Goal: Communication & Community: Answer question/provide support

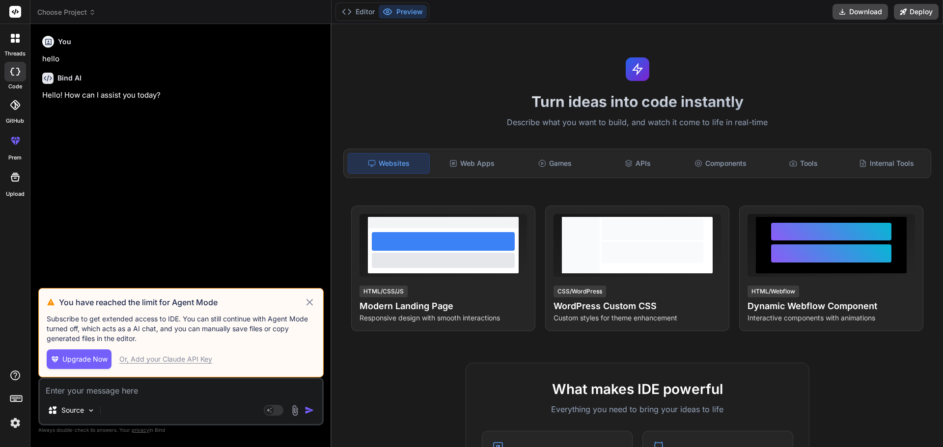
click at [312, 304] on icon at bounding box center [309, 303] width 11 height 12
type textarea "x"
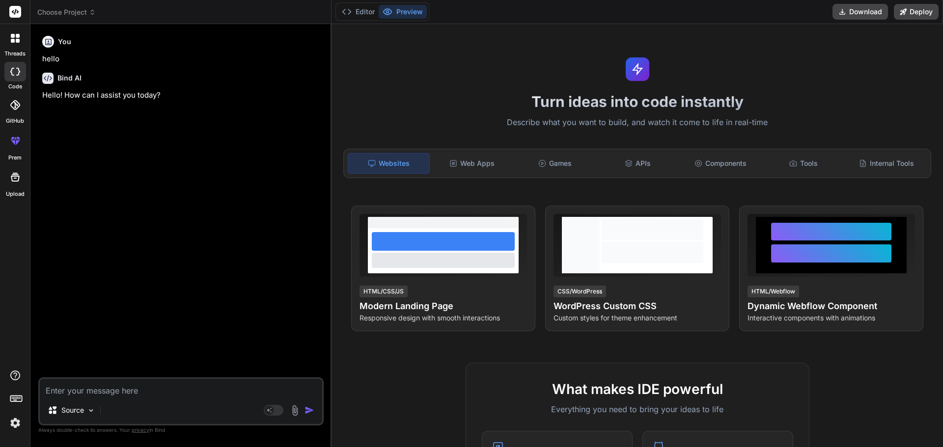
click at [87, 380] on textarea at bounding box center [181, 388] width 282 height 18
paste textarea "Gentle reminder HI [PERSON_NAME], looking for response from your side on the sa…"
type textarea "Gentle reminder HI [PERSON_NAME], looking for response from your side on the sa…"
type textarea "x"
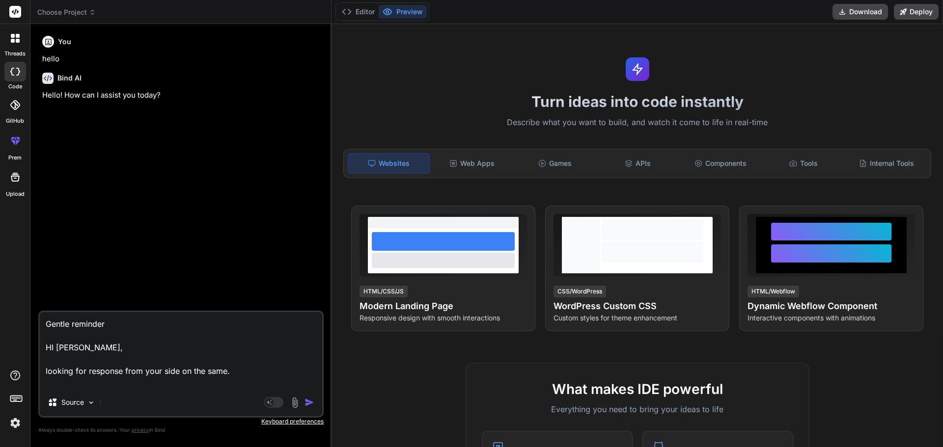
type textarea "Gentle reminder HI [PERSON_NAME], looking for response from your side on the sa…"
type textarea "x"
type textarea "Gentle reminder HI [PERSON_NAME], looking for response from your side on the sa…"
type textarea "x"
type textarea "Gentle reminder HI [PERSON_NAME], looking for response from your side on the sa…"
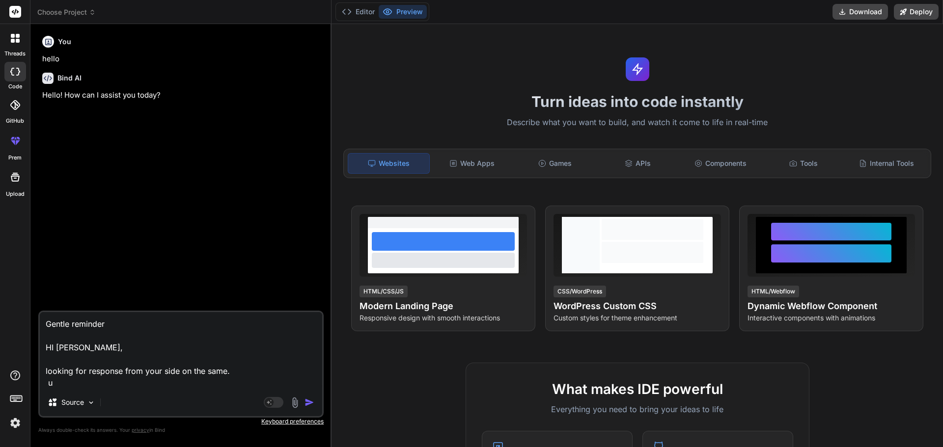
type textarea "x"
type textarea "Gentle reminder HI [PERSON_NAME], looking for response from your side on the sa…"
type textarea "x"
type textarea "Gentle reminder HI [PERSON_NAME], looking for response from your side on the sa…"
type textarea "x"
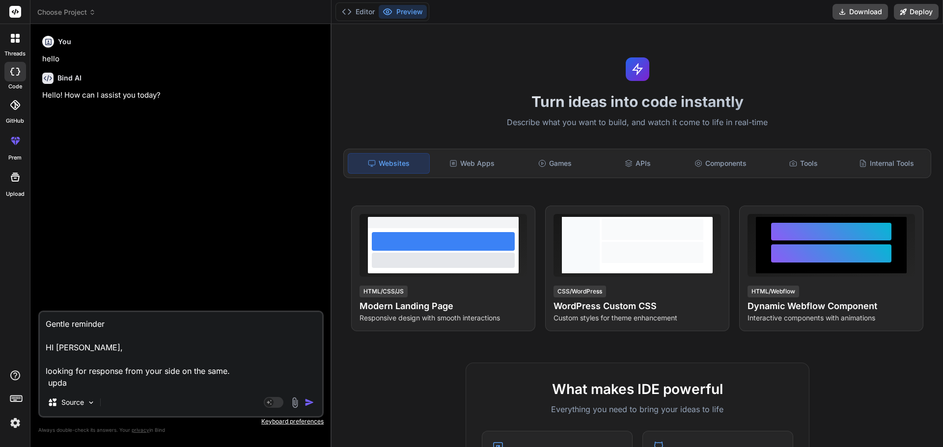
type textarea "Gentle reminder HI [PERSON_NAME], looking for response from your side on the sa…"
type textarea "x"
type textarea "Gentle reminder HI [PERSON_NAME], looking for response from your side on the sa…"
type textarea "x"
type textarea "Gentle reminder HI [PERSON_NAME], looking for response from your side on the sa…"
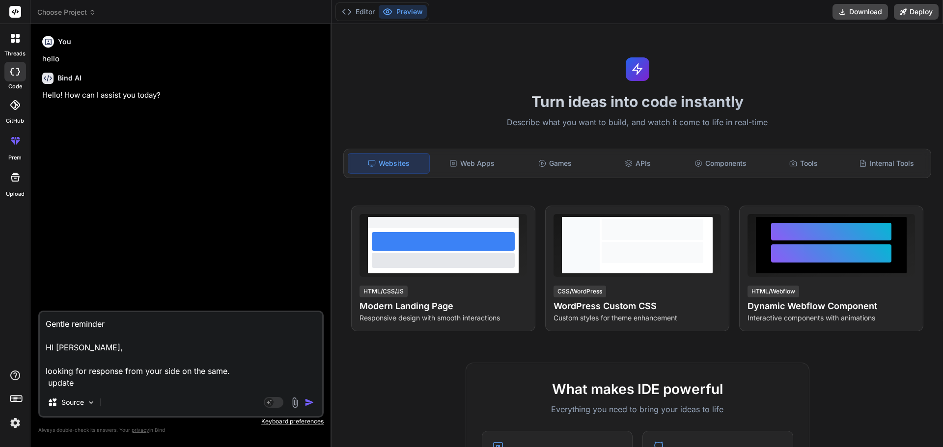
type textarea "x"
type textarea "Gentle reminder HI [PERSON_NAME], looking for response from your side on the sa…"
type textarea "x"
type textarea "Gentle reminder HI [PERSON_NAME], looking for response from your side on the sa…"
type textarea "x"
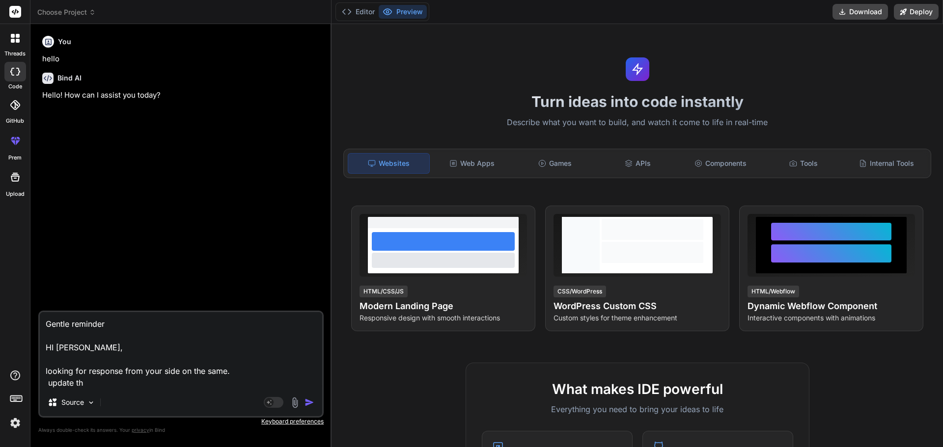
type textarea "Gentle reminder HI [PERSON_NAME], looking for response from your side on the sa…"
type textarea "x"
type textarea "Gentle reminder HI [PERSON_NAME], looking for response from your side on the sa…"
type textarea "x"
type textarea "Gentle reminder HI [PERSON_NAME], looking for response from your side on the sa…"
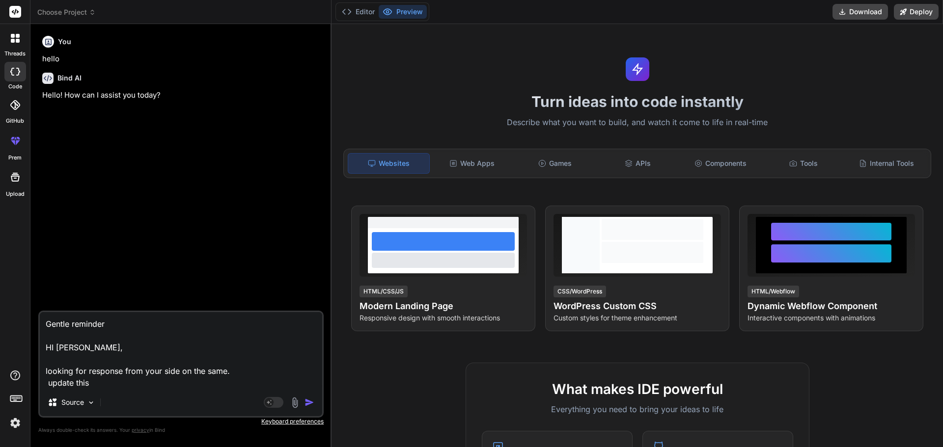
type textarea "x"
type textarea "Gentle reminder HI [PERSON_NAME], looking for response from your side on the sa…"
type textarea "x"
type textarea "Gentle reminder HI [PERSON_NAME], looking for response from your side on the sa…"
type textarea "x"
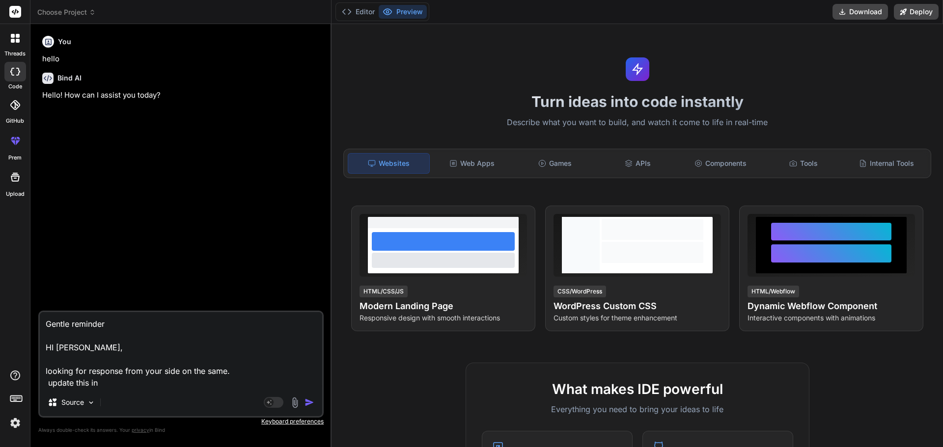
type textarea "Gentle reminder HI [PERSON_NAME], looking for response from your side on the sa…"
type textarea "x"
type textarea "Gentle reminder HI [PERSON_NAME], looking for response from your side on the sa…"
type textarea "x"
type textarea "Gentle reminder HI [PERSON_NAME], looking for response from your side on the sa…"
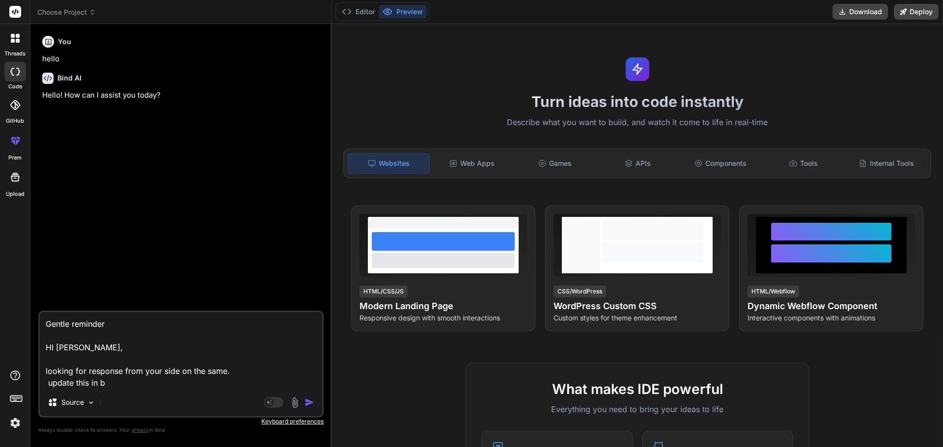
type textarea "x"
type textarea "Gentle reminder HI [PERSON_NAME], looking for response from your side on the sa…"
type textarea "x"
type textarea "Gentle reminder HI [PERSON_NAME], looking for response from your side on the sa…"
type textarea "x"
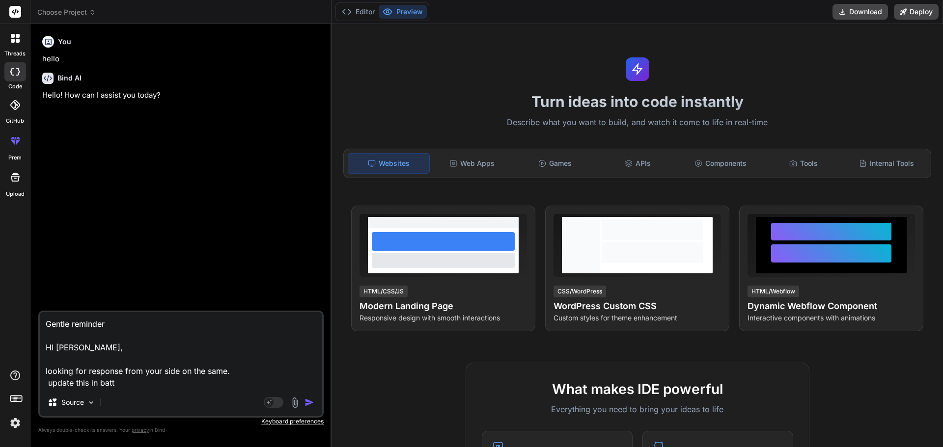
type textarea "Gentle reminder HI [PERSON_NAME], looking for response from your side on the sa…"
type textarea "x"
type textarea "Gentle reminder HI [PERSON_NAME], looking for response from your side on the sa…"
type textarea "x"
type textarea "Gentle reminder HI [PERSON_NAME], looking for response from your side on the sa…"
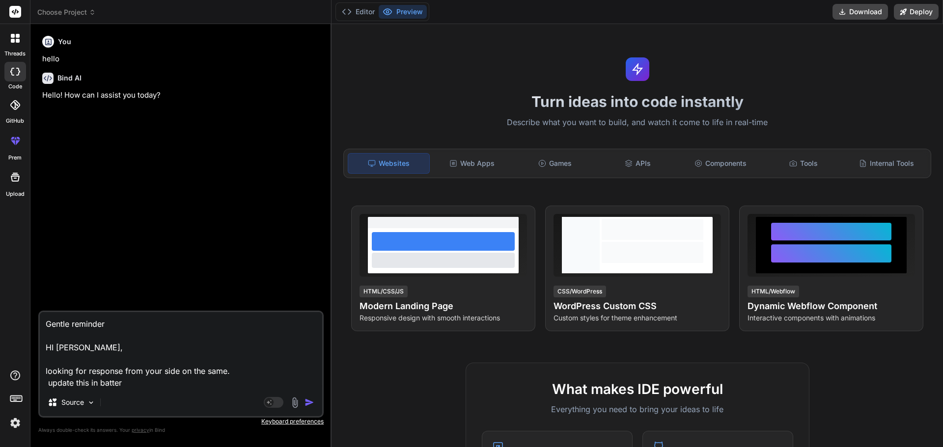
type textarea "x"
type textarea "Gentle reminder HI [PERSON_NAME], looking for response from your side on the sa…"
type textarea "x"
type textarea "Gentle reminder HI [PERSON_NAME], looking for response from your side on the sa…"
type textarea "x"
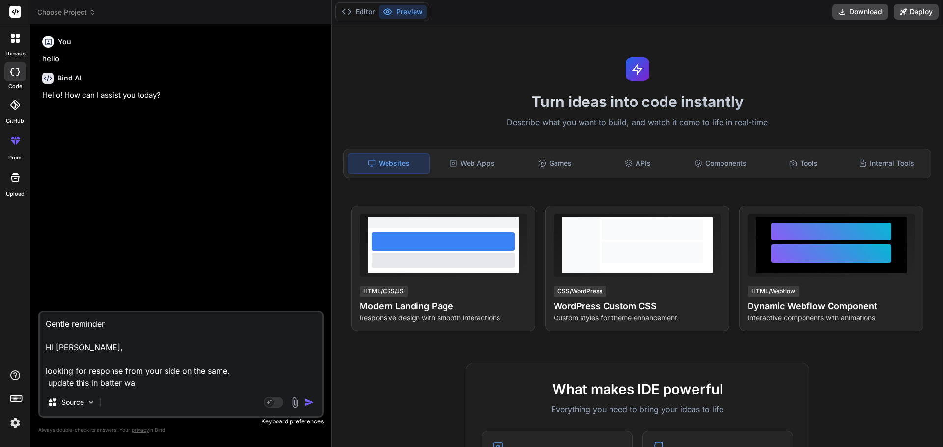
type textarea "Gentle reminder HI [PERSON_NAME], looking for response from your side on the sa…"
type textarea "x"
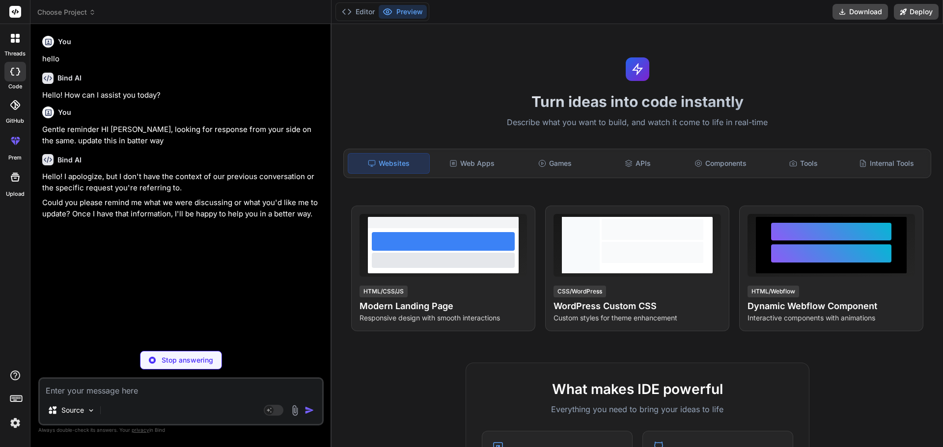
type textarea "x"
click at [55, 395] on textarea at bounding box center [181, 388] width 282 height 18
paste textarea "Hi Team, This email is to inform you that my previously scheduled leave for [DA…"
type textarea "Hi Team, This email is to inform you that my previously scheduled leave for [DA…"
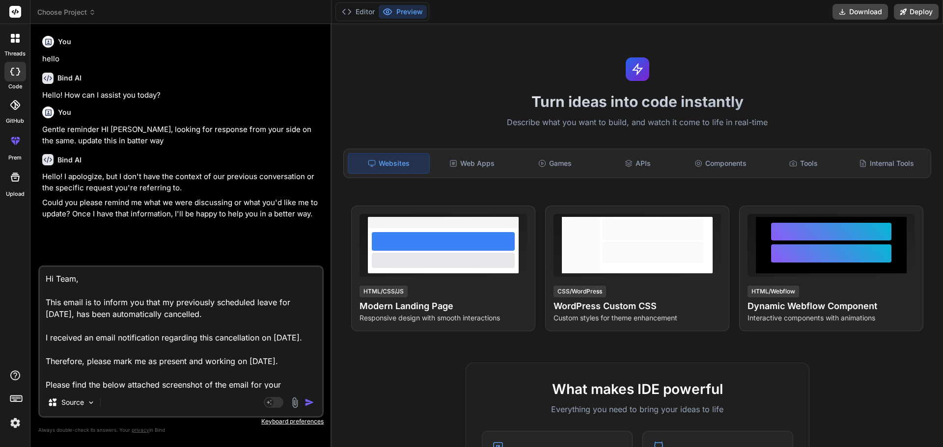
scroll to position [48, 0]
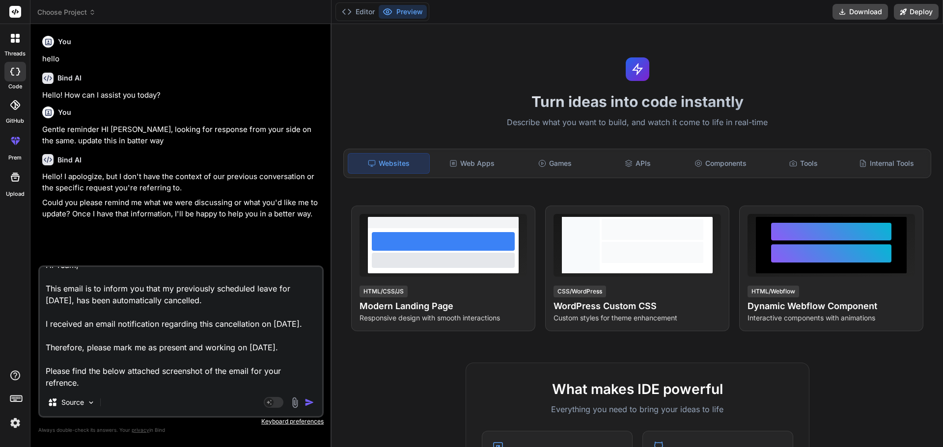
type textarea "x"
type textarea "Hi Team, This email is to inform you that my previously scheduled leave for [DA…"
type textarea "x"
type textarea "Hi Team, This email is to inform you that my previously scheduled leave for [DA…"
type textarea "x"
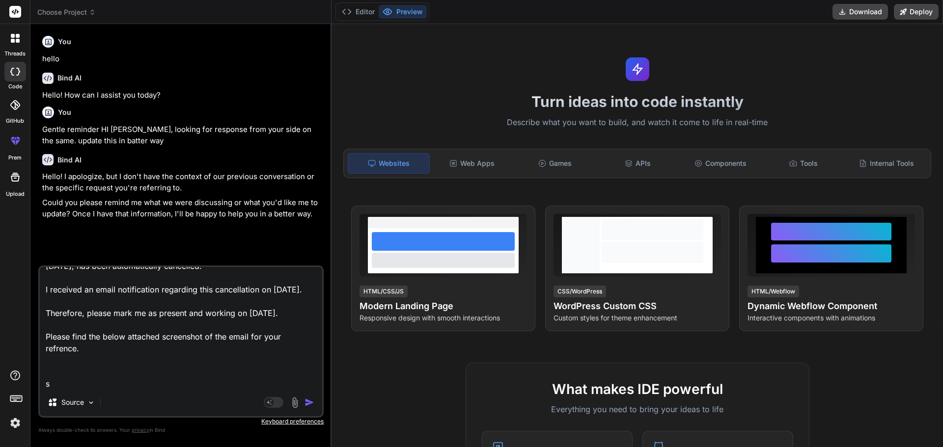
scroll to position [72, 0]
type textarea "Hi Team, This email is to inform you that my previously scheduled leave for [DA…"
type textarea "x"
type textarea "Hi Team, This email is to inform you that my previously scheduled leave for [DA…"
type textarea "x"
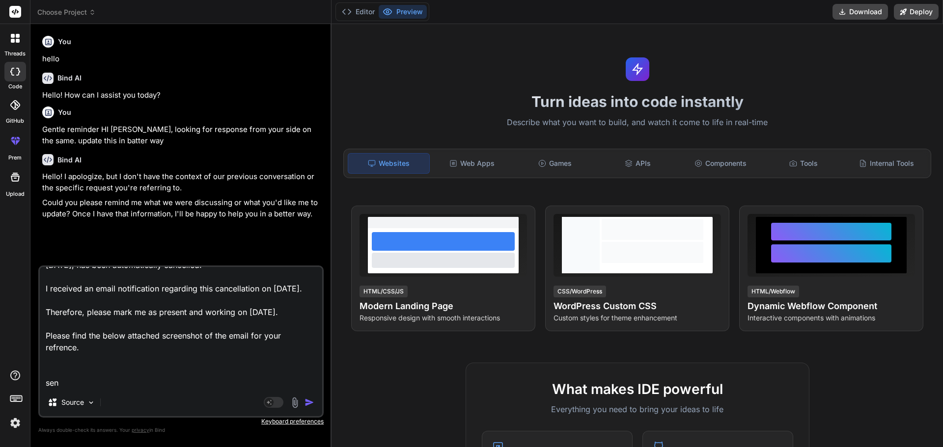
type textarea "Hi Team, This email is to inform you that my previously scheduled leave for [DA…"
type textarea "x"
type textarea "Hi Team, This email is to inform you that my previously scheduled leave for [DA…"
type textarea "x"
type textarea "Hi Team, This email is to inform you that my previously scheduled leave for [DA…"
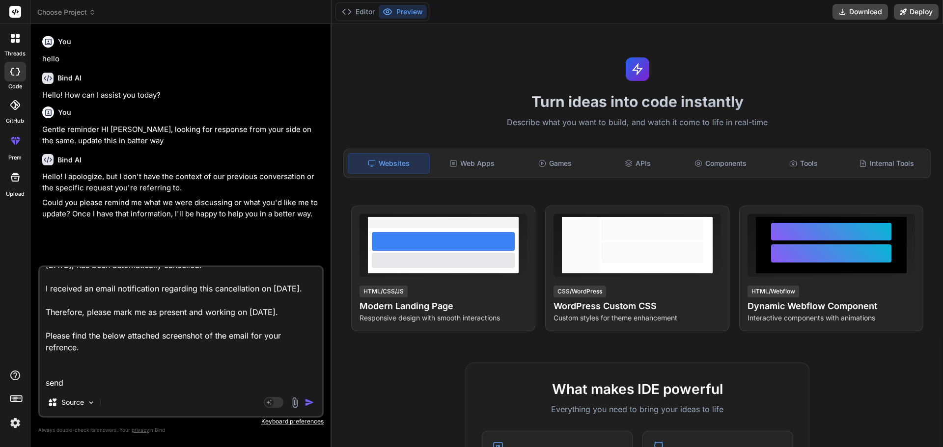
type textarea "x"
type textarea "Hi Team, This email is to inform you that my previously scheduled leave for [DA…"
type textarea "x"
type textarea "Hi Team, This email is to inform you that my previously scheduled leave for [DA…"
type textarea "x"
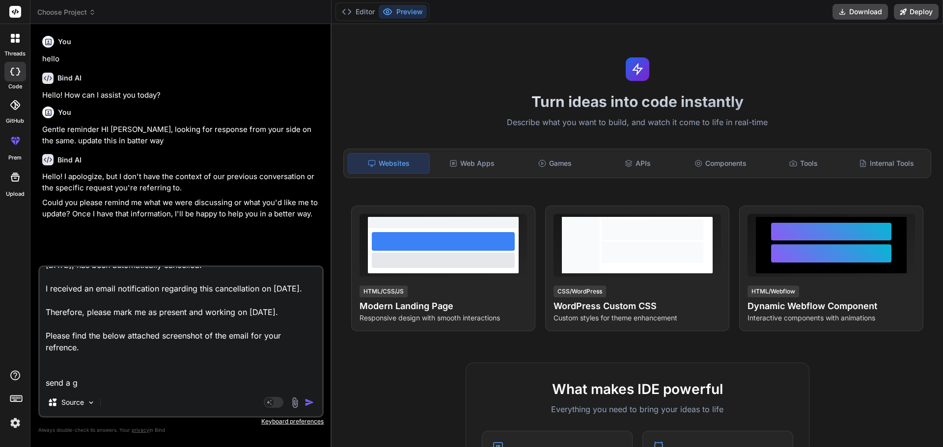
type textarea "Hi Team, This email is to inform you that my previously scheduled leave for [DA…"
type textarea "x"
type textarea "Hi Team, This email is to inform you that my previously scheduled leave for [DA…"
type textarea "x"
type textarea "Hi Team, This email is to inform you that my previously scheduled leave for [DA…"
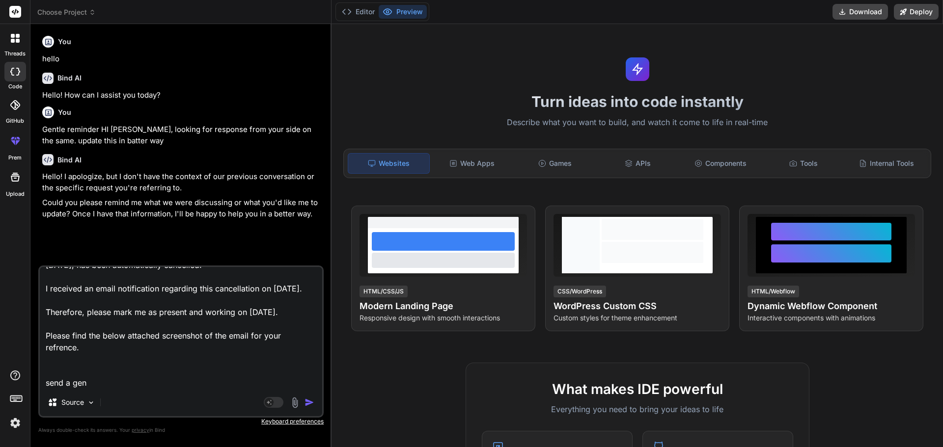
type textarea "x"
type textarea "Hi Team, This email is to inform you that my previously scheduled leave for [DA…"
type textarea "x"
type textarea "Hi Team, This email is to inform you that my previously scheduled leave for [DA…"
type textarea "x"
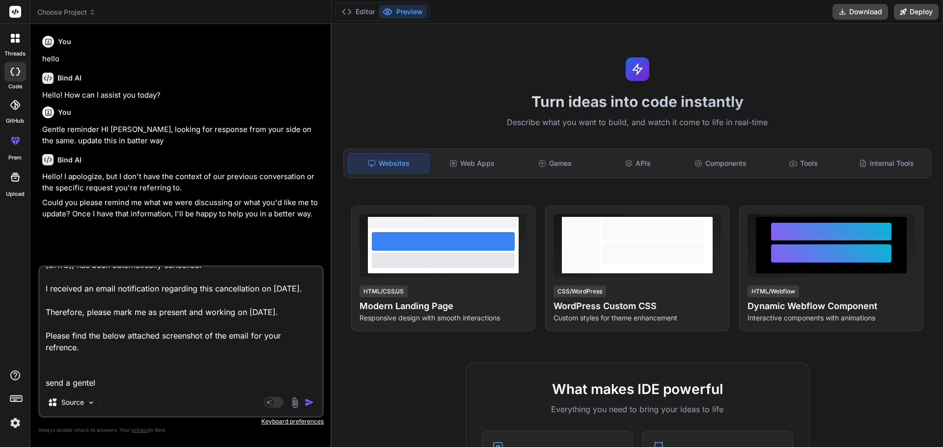
type textarea "Hi Team, This email is to inform you that my previously scheduled leave for [DA…"
type textarea "x"
type textarea "Hi Team, This email is to inform you that my previously scheduled leave for [DA…"
type textarea "x"
type textarea "Hi Team, This email is to inform you that my previously scheduled leave for [DA…"
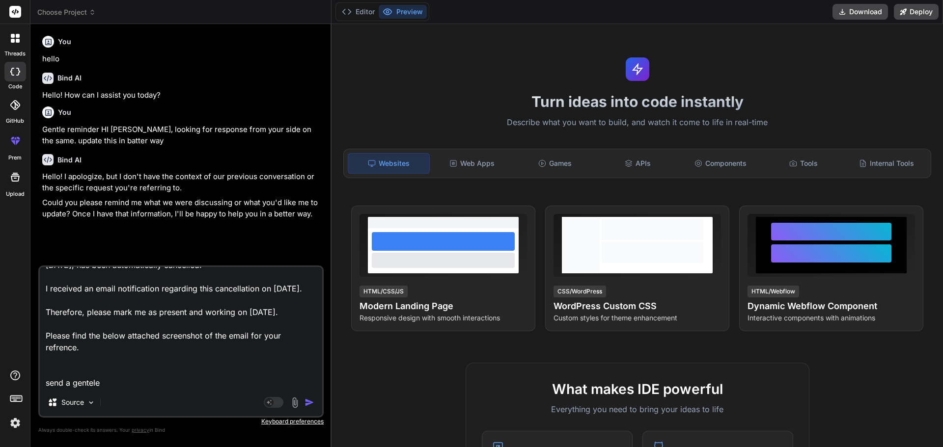
type textarea "x"
type textarea "Hi Team, This email is to inform you that my previously scheduled leave for [DA…"
type textarea "x"
type textarea "Hi Team, This email is to inform you that my previously scheduled leave for [DA…"
type textarea "x"
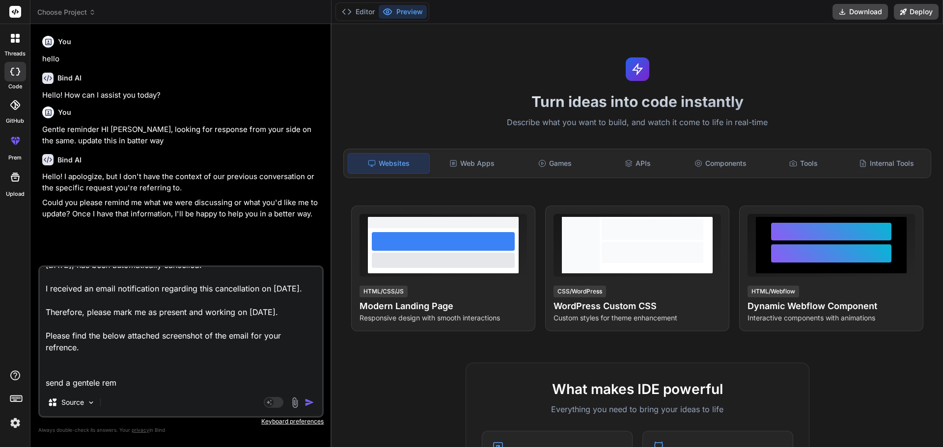
type textarea "Hi Team, This email is to inform you that my previously scheduled leave for [DA…"
type textarea "x"
type textarea "Hi Team, This email is to inform you that my previously scheduled leave for [DA…"
type textarea "x"
type textarea "Hi Team, This email is to inform you that my previously scheduled leave for [DA…"
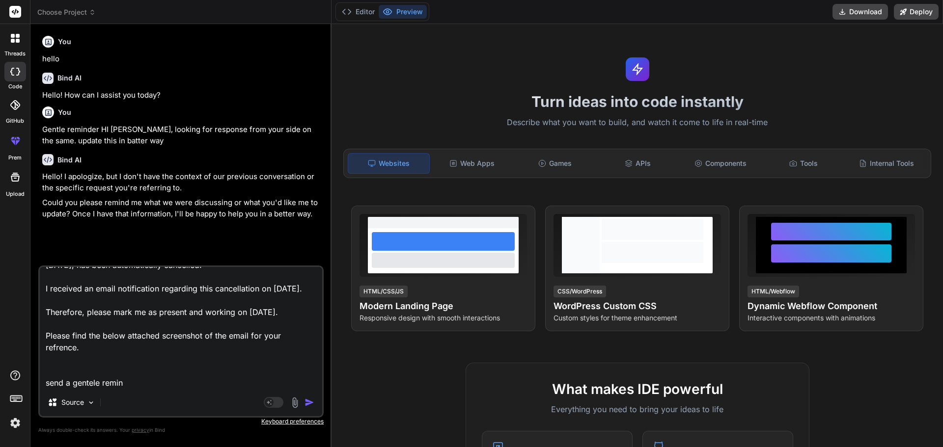
type textarea "x"
type textarea "Hi Team, This email is to inform you that my previously scheduled leave for [DA…"
type textarea "x"
type textarea "Hi Team, This email is to inform you that my previously scheduled leave for [DA…"
type textarea "x"
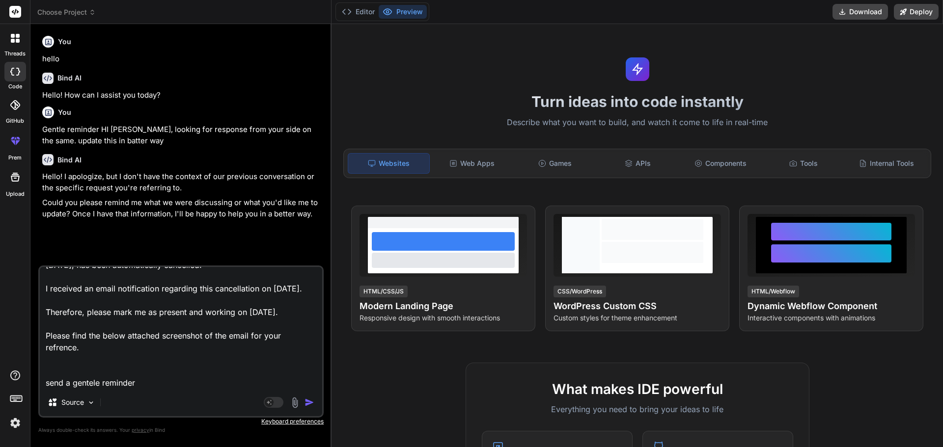
type textarea "Hi Team, This email is to inform you that my previously scheduled leave for [DA…"
type textarea "x"
type textarea "Hi Team, This email is to inform you that my previously scheduled leave for [DA…"
type textarea "x"
type textarea "Hi Team, This email is to inform you that my previously scheduled leave for [DA…"
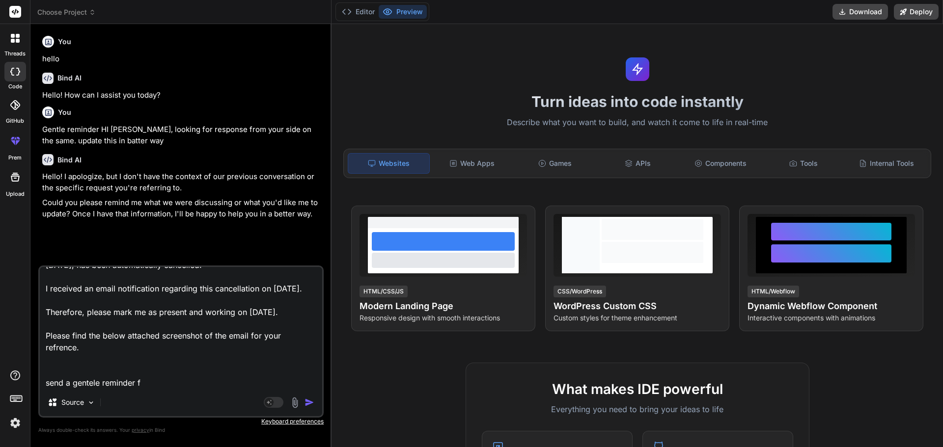
type textarea "x"
type textarea "Hi Team, This email is to inform you that my previously scheduled leave for [DA…"
type textarea "x"
type textarea "Hi Team, This email is to inform you that my previously scheduled leave for [DA…"
type textarea "x"
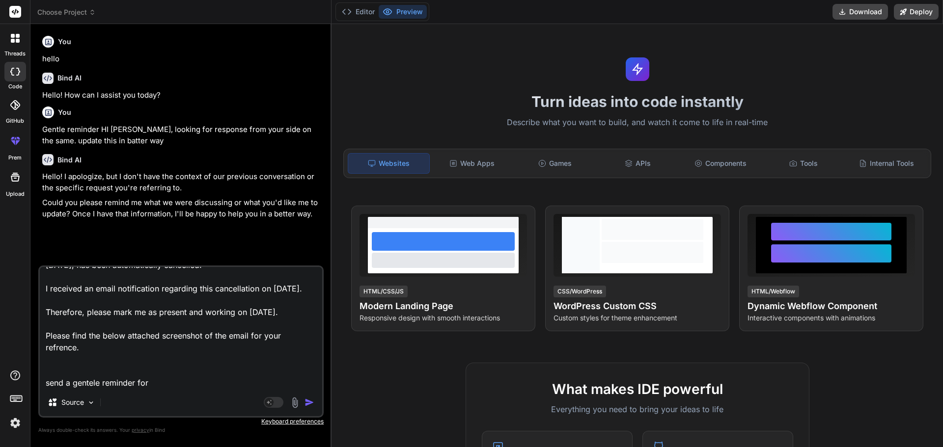
type textarea "Hi Team, This email is to inform you that my previously scheduled leave for [DA…"
type textarea "x"
type textarea "Hi Team, This email is to inform you that my previously scheduled leave for [DA…"
type textarea "x"
type textarea "Hi Team, This email is to inform you that my previously scheduled leave for [DA…"
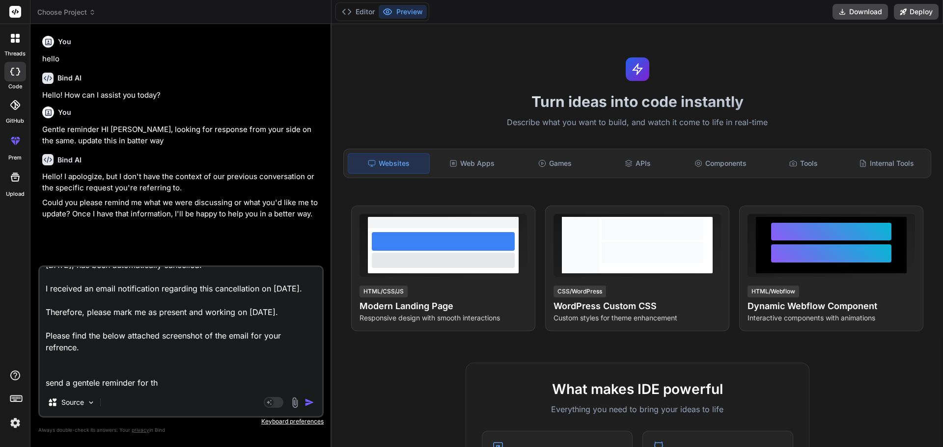
type textarea "x"
type textarea "Hi Team, This email is to inform you that my previously scheduled leave for [DA…"
type textarea "x"
type textarea "Hi Team, This email is to inform you that my previously scheduled leave for [DA…"
type textarea "x"
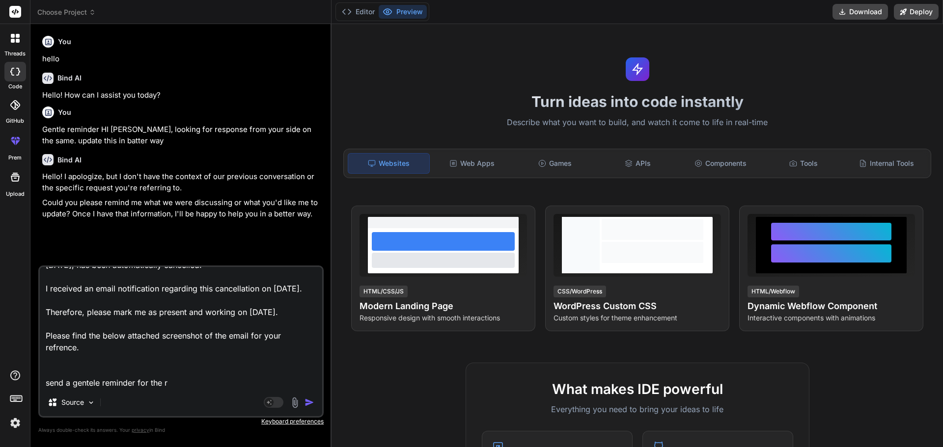
type textarea "Hi Team, This email is to inform you that my previously scheduled leave for [DA…"
type textarea "x"
type textarea "Hi Team, This email is to inform you that my previously scheduled leave for [DA…"
type textarea "x"
type textarea "Hi Team, This email is to inform you that my previously scheduled leave for [DA…"
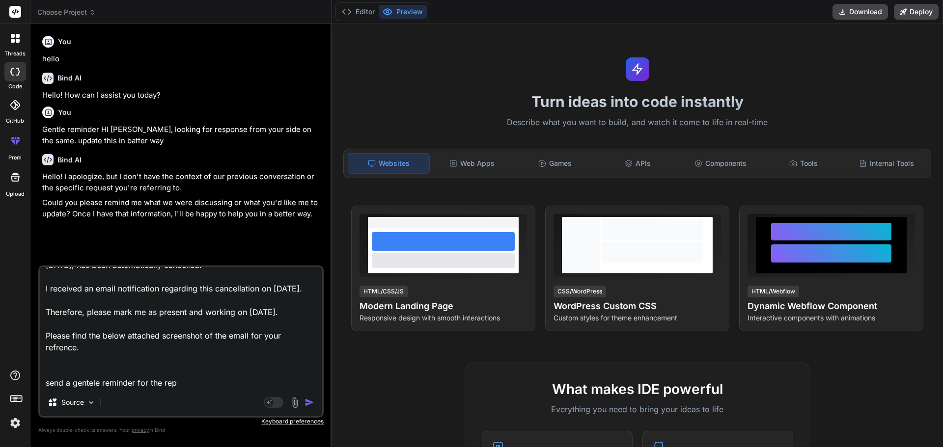
type textarea "x"
type textarea "Hi Team, This email is to inform you that my previously scheduled leave for [DA…"
type textarea "x"
type textarea "Hi Team, This email is to inform you that my previously scheduled leave for [DA…"
type textarea "x"
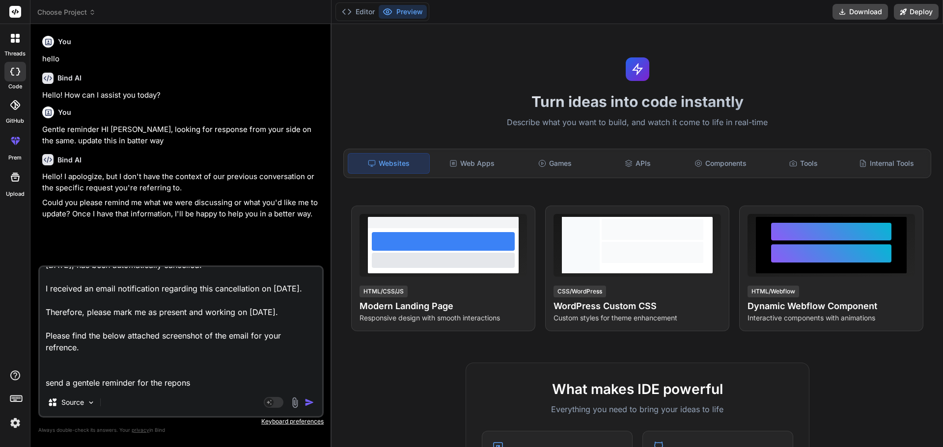
type textarea "Hi Team, This email is to inform you that my previously scheduled leave for [DA…"
type textarea "x"
type textarea "Hi Team, This email is to inform you that my previously scheduled leave for [DA…"
type textarea "x"
type textarea "Hi Team, This email is to inform you that my previously scheduled leave for [DA…"
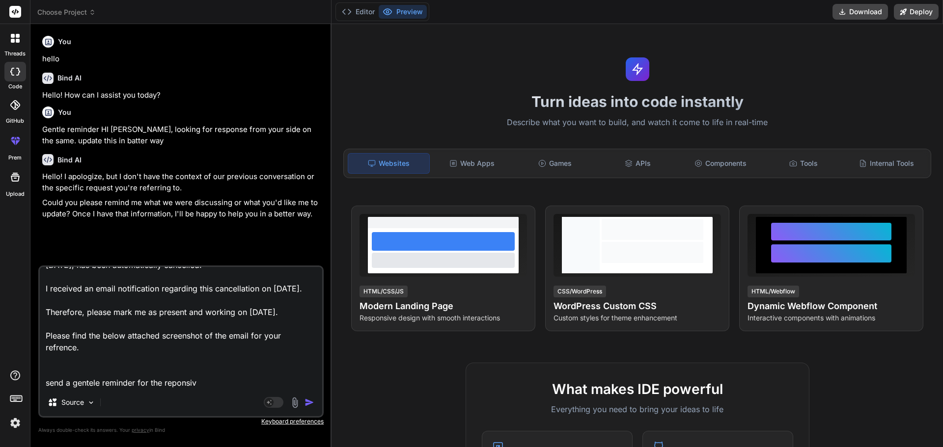
type textarea "x"
type textarea "Hi Team, This email is to inform you that my previously scheduled leave for [DA…"
type textarea "x"
type textarea "Hi Team, This email is to inform you that my previously scheduled leave for [DA…"
type textarea "x"
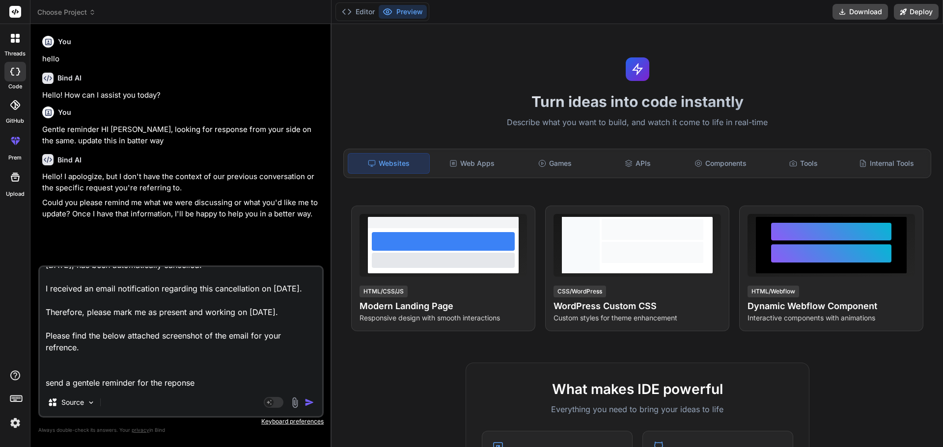
type textarea "Hi Team, This email is to inform you that my previously scheduled leave for [DA…"
type textarea "x"
click at [91, 387] on textarea "Hi Team, This email is to inform you that my previously scheduled leave for [DA…" at bounding box center [181, 328] width 282 height 122
type textarea "Hi Team, This email is to inform you that my previously scheduled leave for [DA…"
type textarea "x"
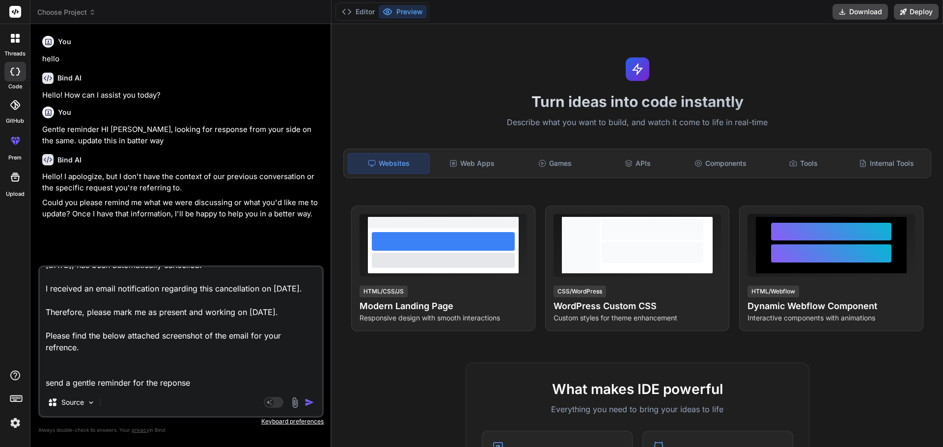
type textarea "Hi Team, This email is to inform you that my previously scheduled leave for [DA…"
type textarea "x"
type textarea "Hi Team, This email is to inform you that my previously scheduled leave for [DA…"
click at [307, 405] on img "button" at bounding box center [309, 403] width 10 height 10
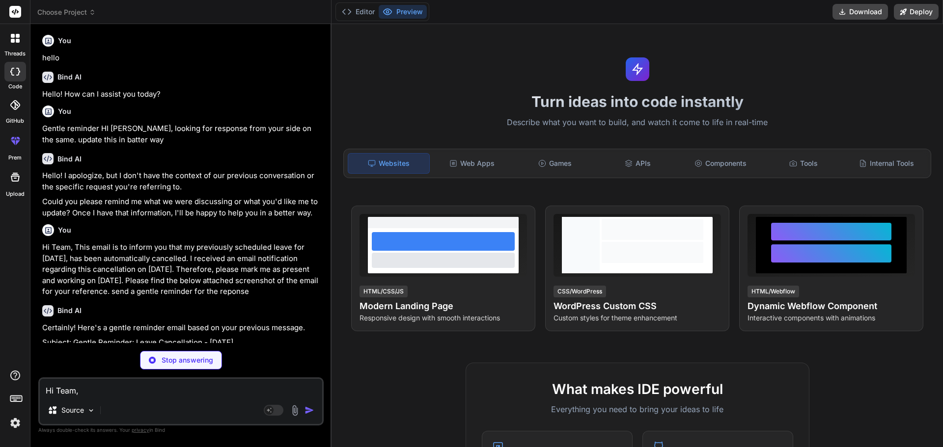
scroll to position [0, 0]
type textarea "x"
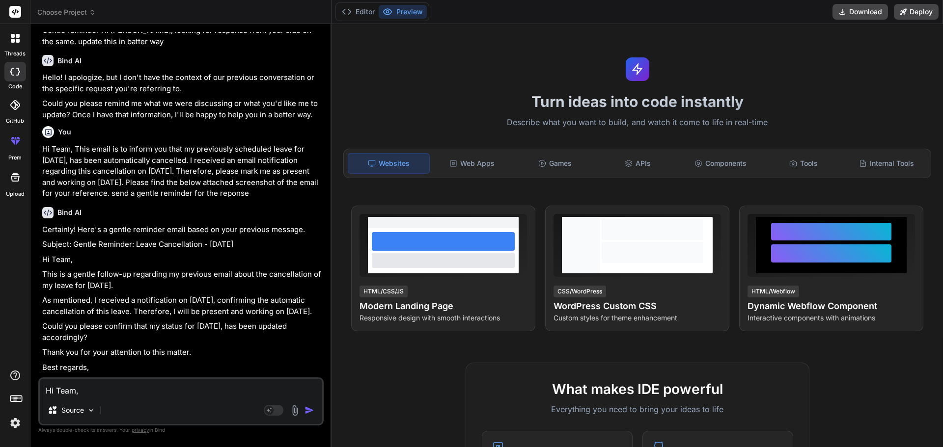
scroll to position [134, 0]
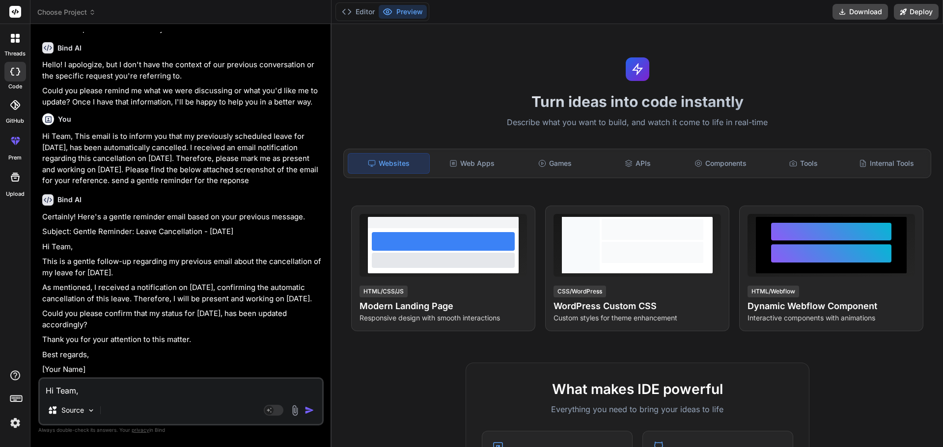
drag, startPoint x: 43, startPoint y: 234, endPoint x: 115, endPoint y: 321, distance: 113.3
click at [115, 321] on div "Certainly! Here's a gentle reminder email based on your previous message. Subje…" at bounding box center [181, 294] width 279 height 164
copy div "Hi Team, This is a gentle follow-up regarding my previous email about the cance…"
